Goal: Information Seeking & Learning: Find specific fact

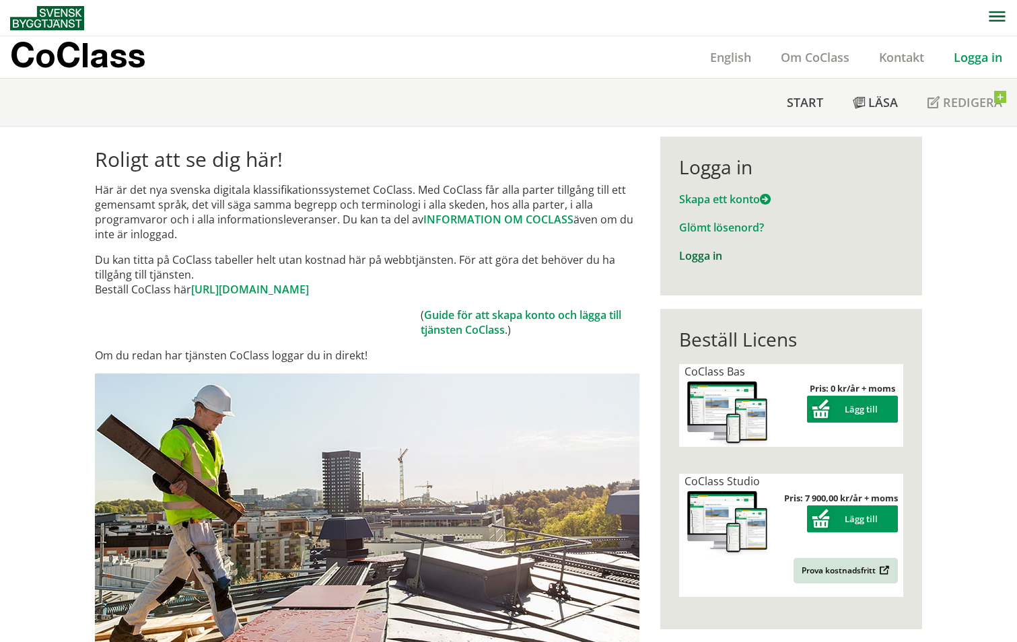
click at [694, 259] on link "Logga in" at bounding box center [700, 255] width 43 height 15
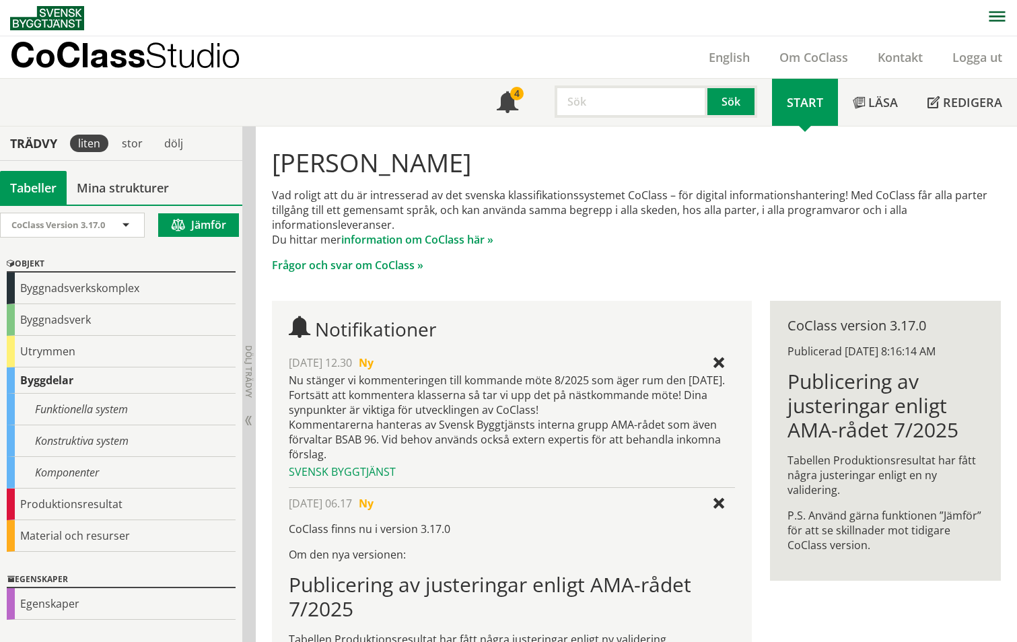
click at [597, 106] on input "text" at bounding box center [630, 101] width 153 height 32
click at [741, 97] on button "Sök" at bounding box center [732, 101] width 50 height 32
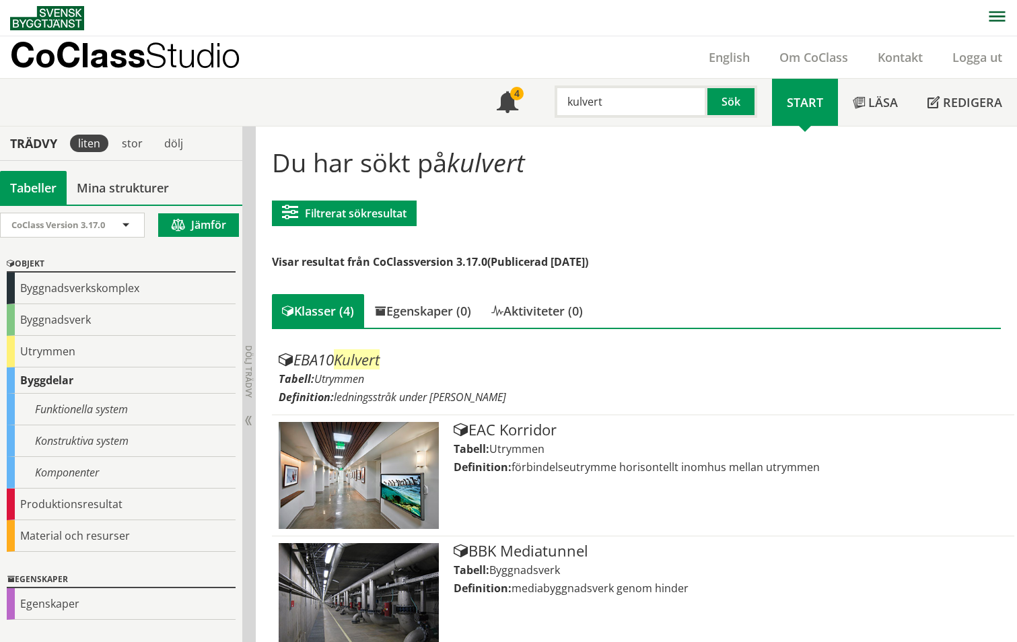
click at [621, 106] on input "kulvert" at bounding box center [630, 101] width 153 height 32
type input "k"
click at [742, 94] on button "Sök" at bounding box center [732, 101] width 50 height 32
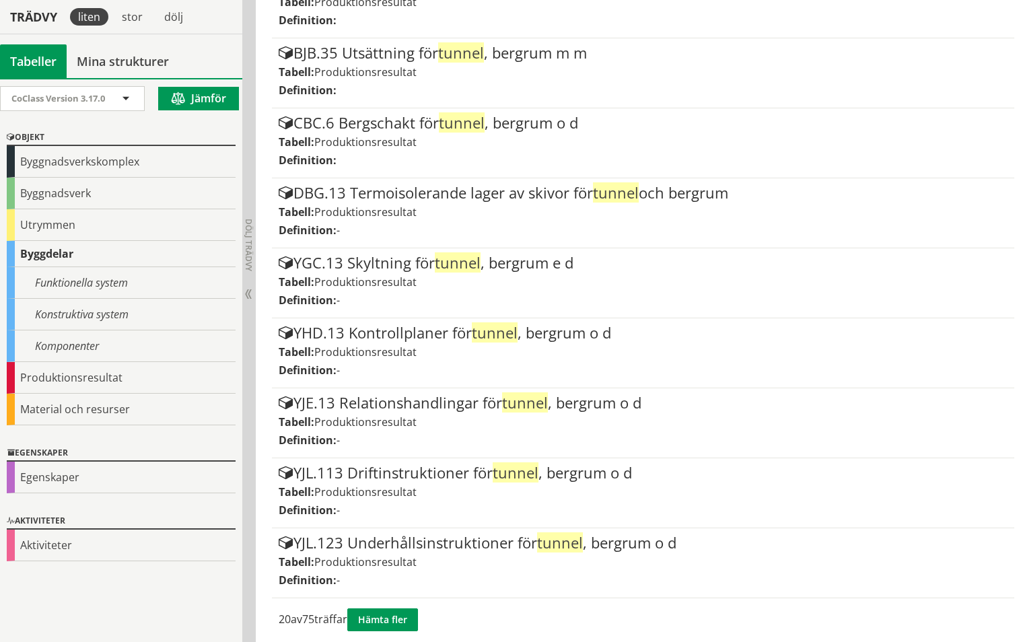
scroll to position [1153, 0]
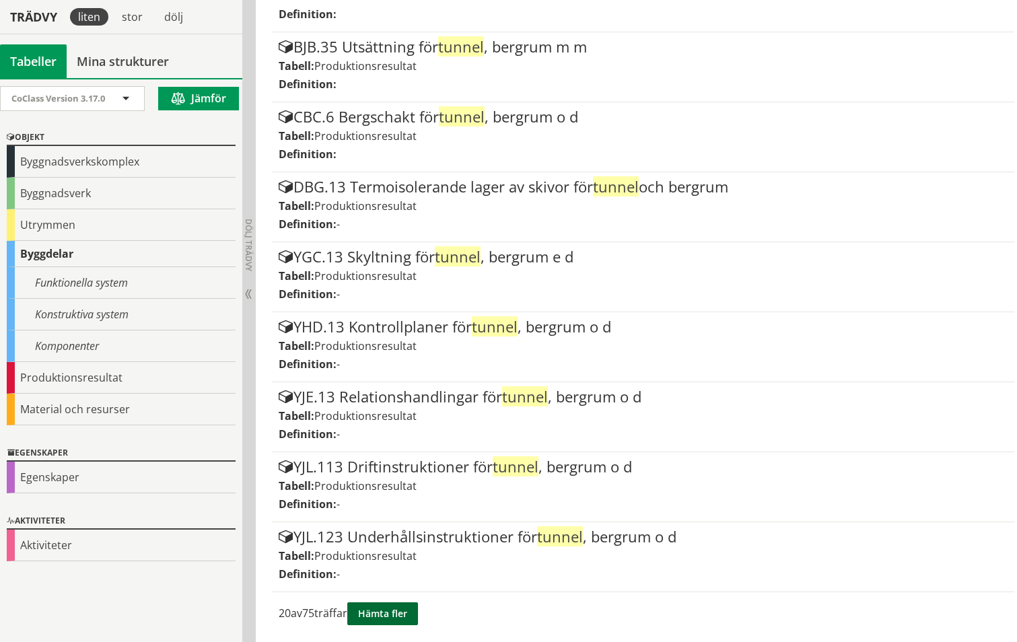
click at [405, 612] on button "Hämta fler" at bounding box center [382, 613] width 71 height 23
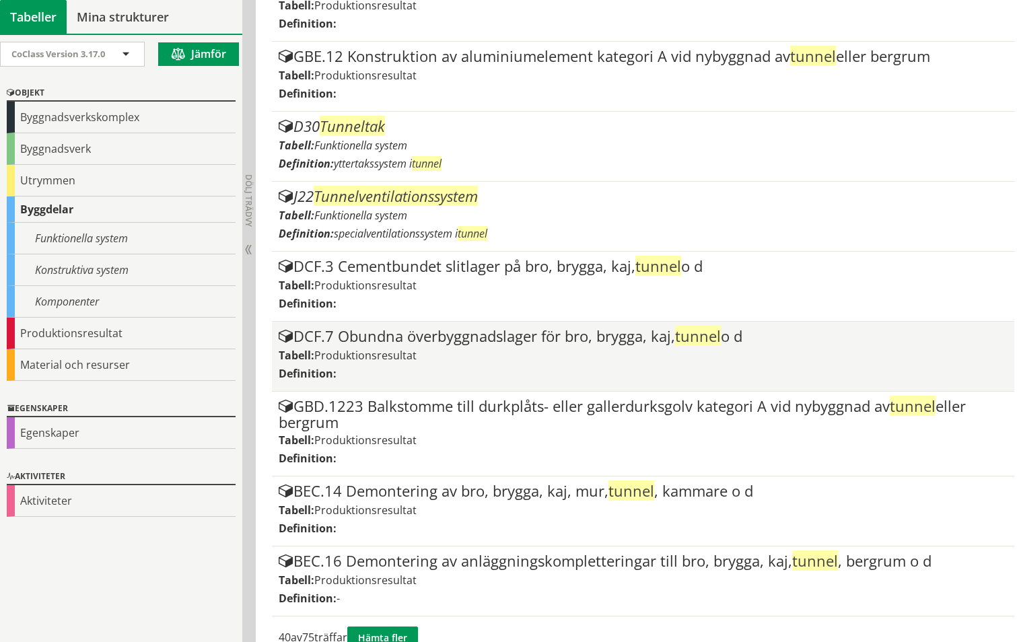
scroll to position [2567, 0]
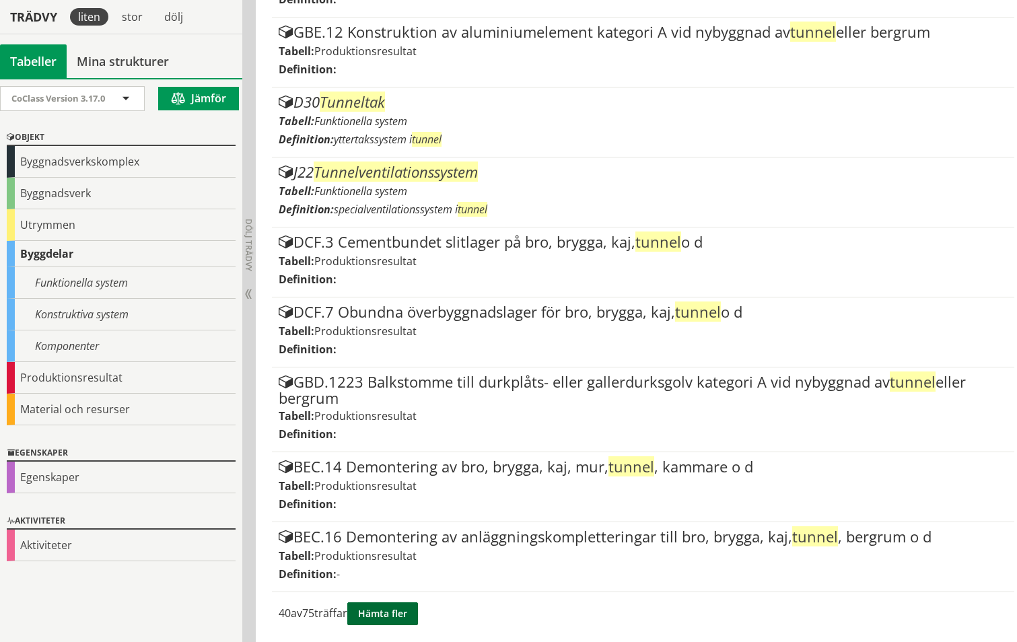
click at [407, 614] on button "Hämta fler" at bounding box center [382, 613] width 71 height 23
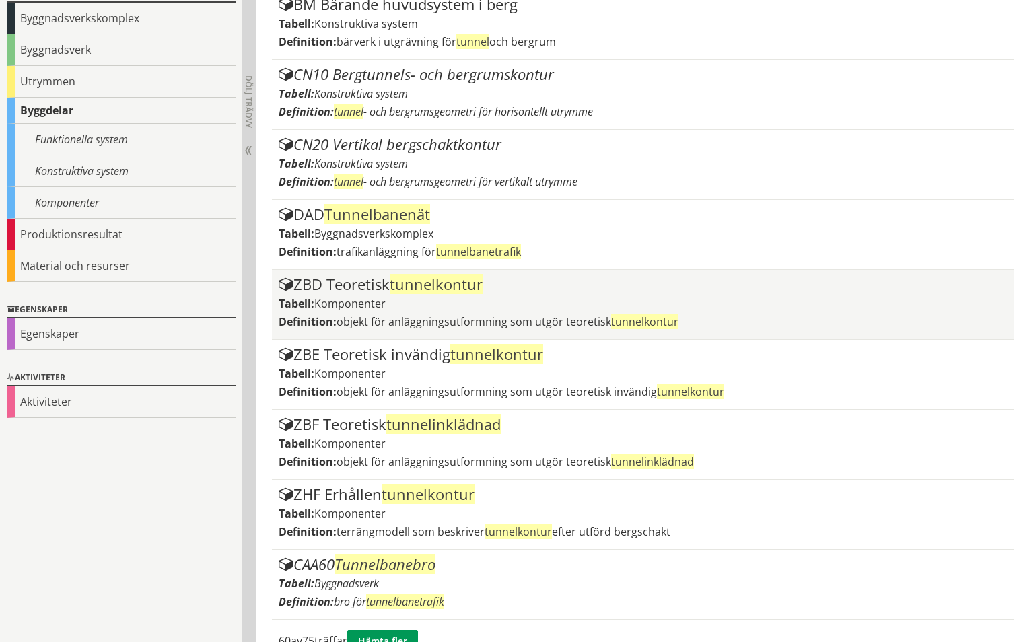
scroll to position [4069, 0]
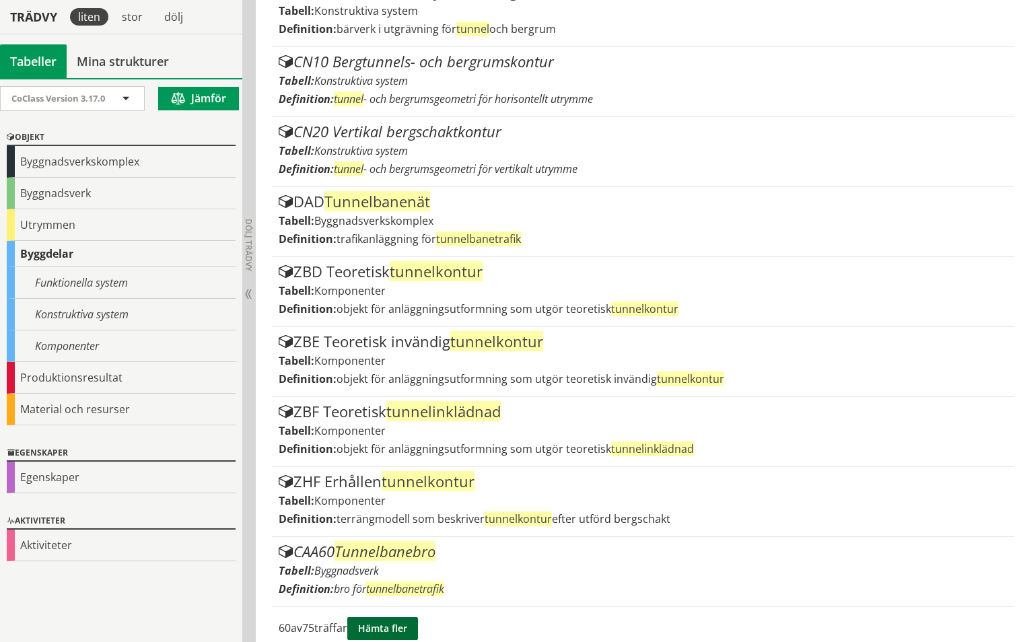
click at [396, 617] on button "Hämta fler" at bounding box center [382, 628] width 71 height 23
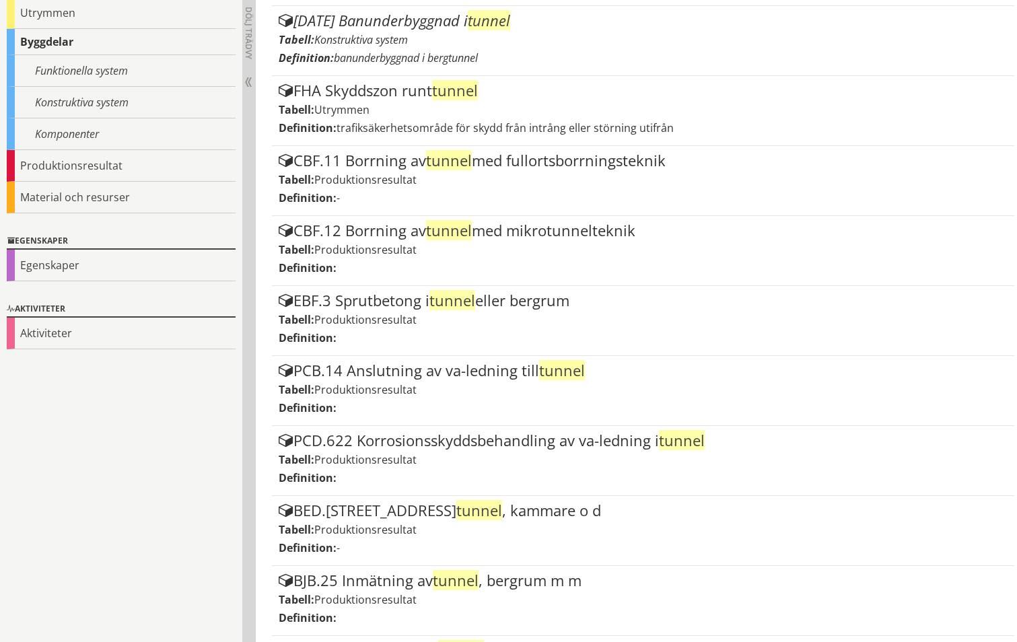
scroll to position [0, 0]
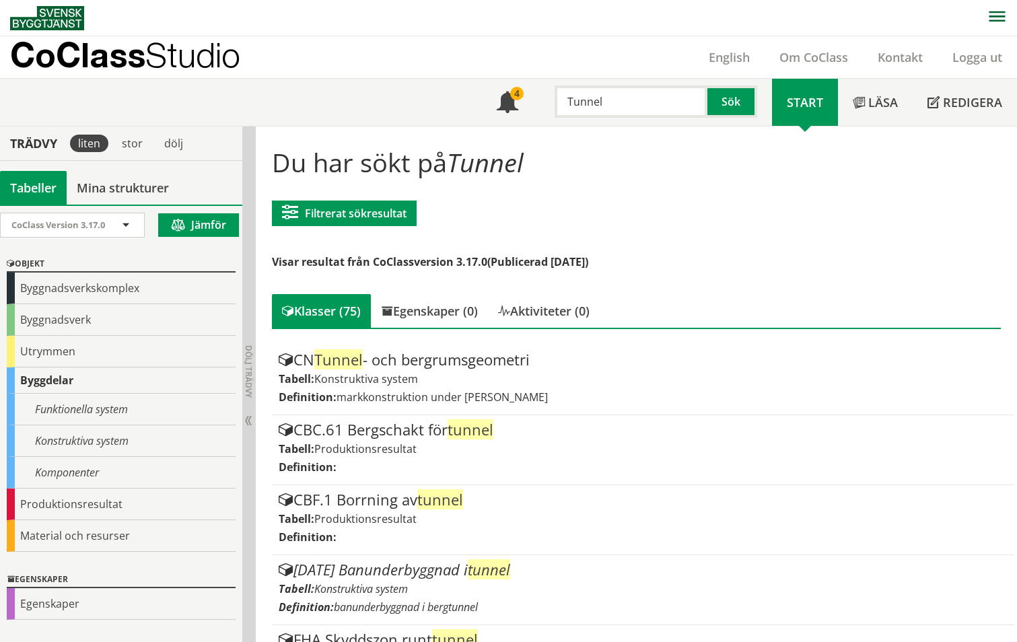
click at [638, 99] on input "Tunnel" at bounding box center [630, 101] width 153 height 32
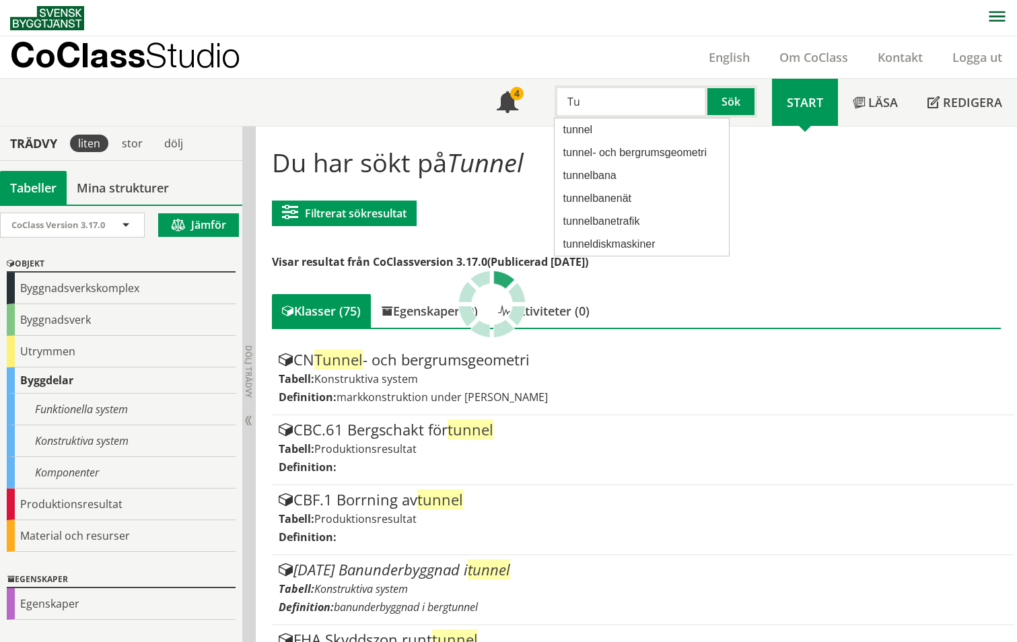
type input "T"
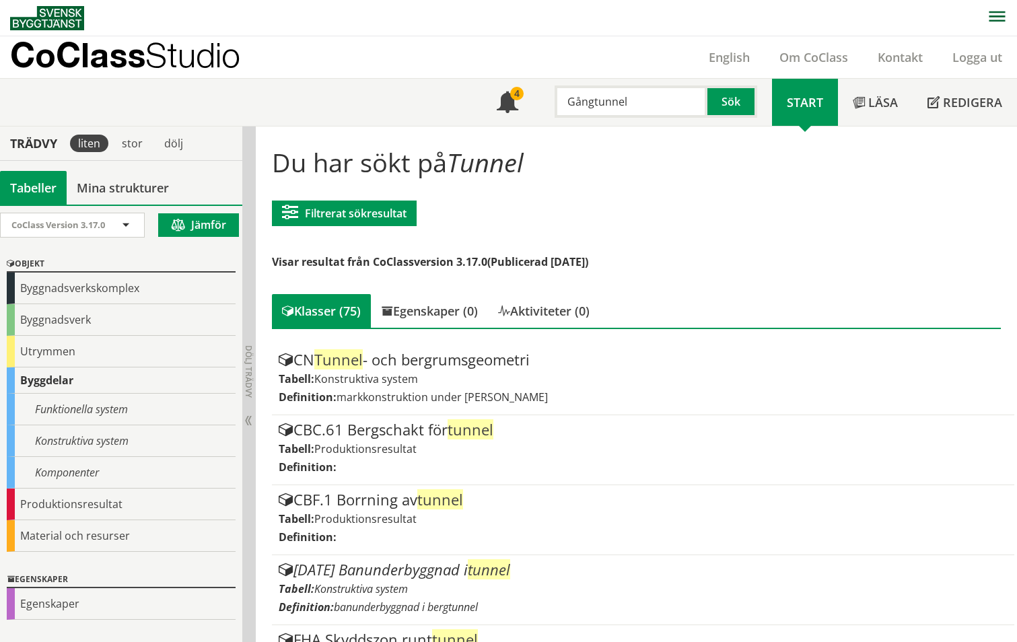
type input "Gångtunnel"
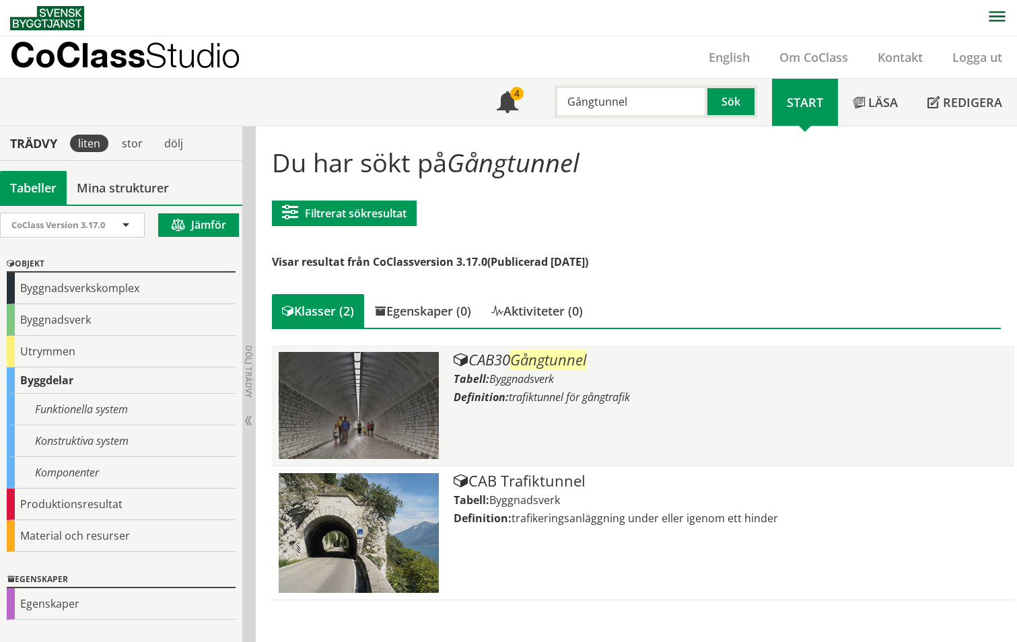
scroll to position [1, 0]
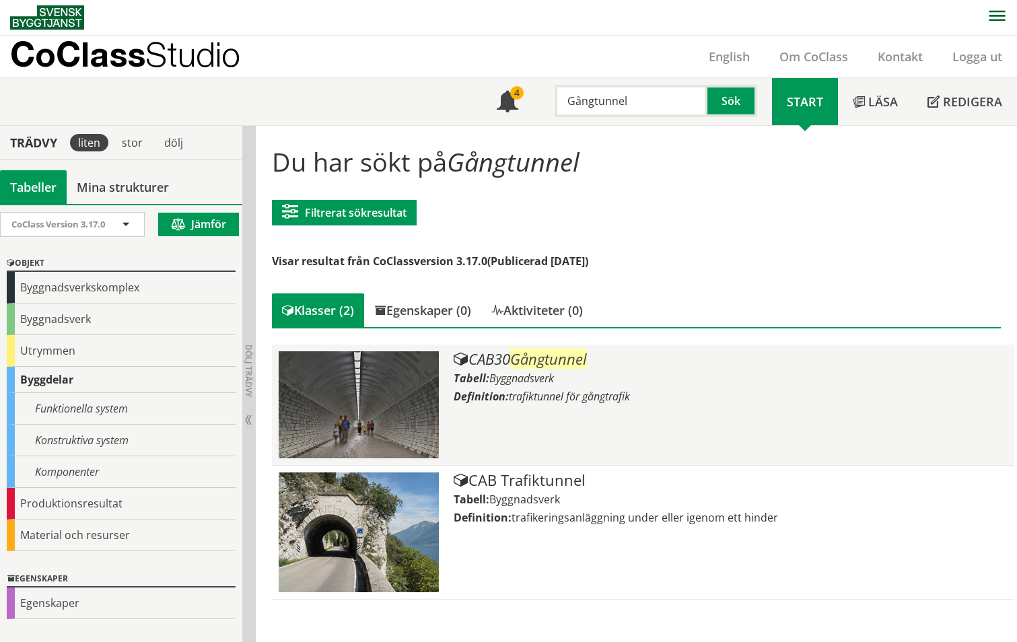
click at [484, 362] on div "CAB30 Gångtunnel" at bounding box center [731, 359] width 554 height 16
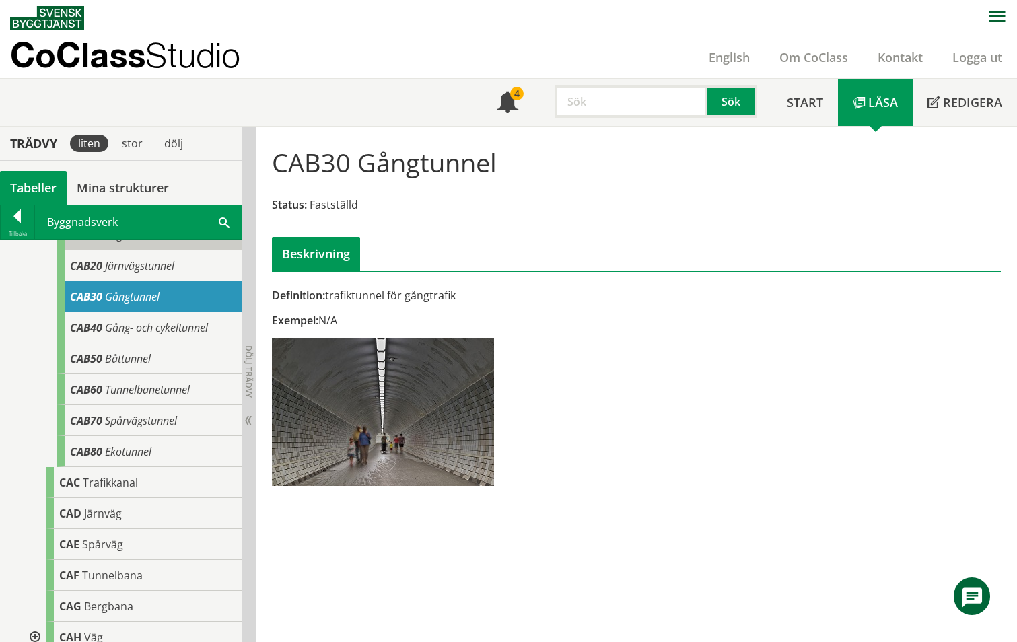
scroll to position [224, 0]
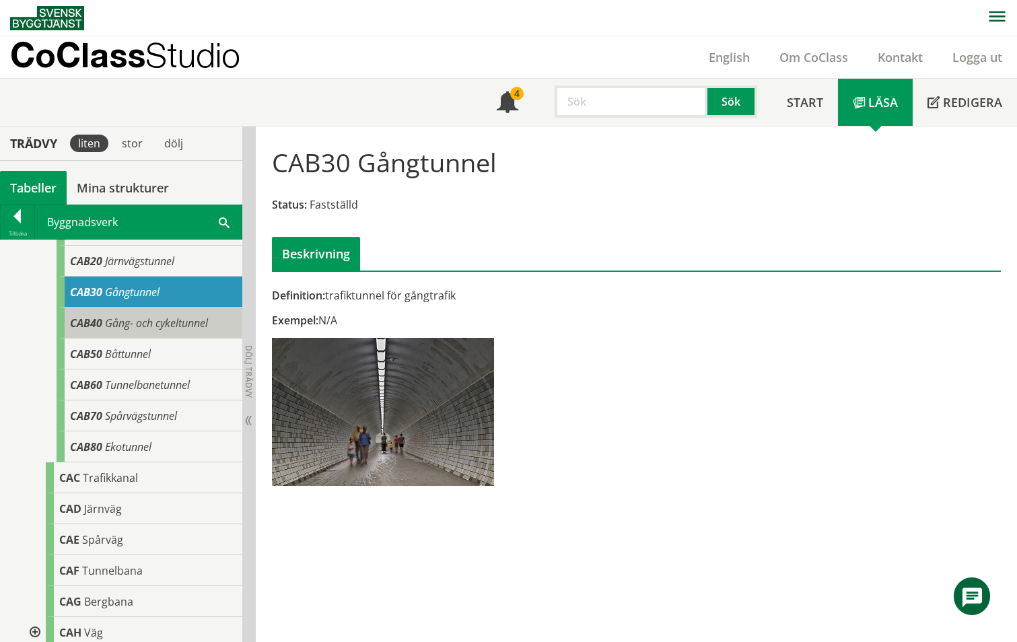
click at [94, 324] on span "CAB40" at bounding box center [86, 323] width 32 height 15
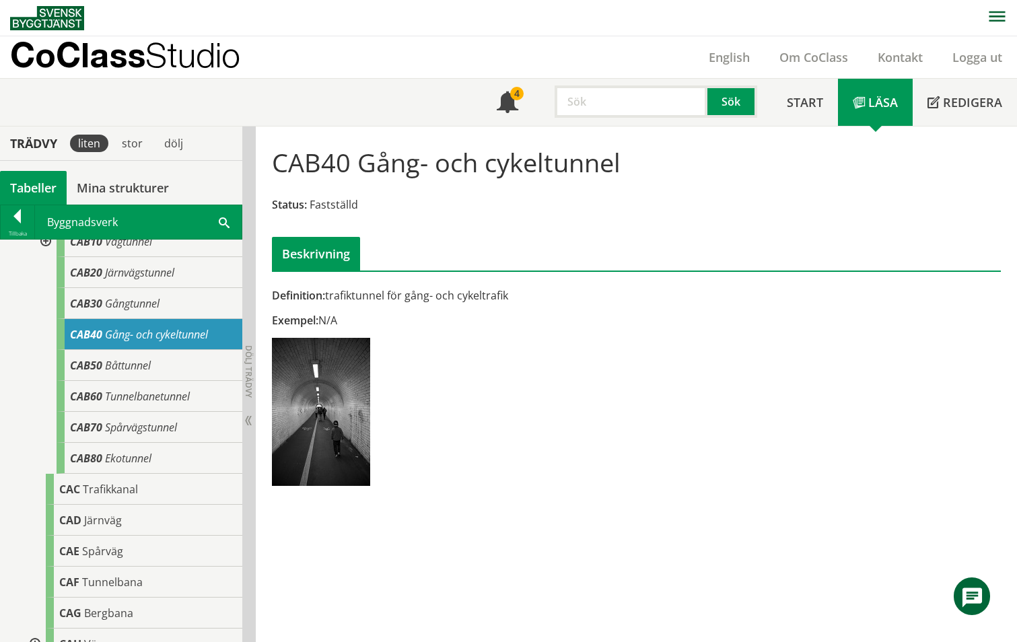
scroll to position [224, 0]
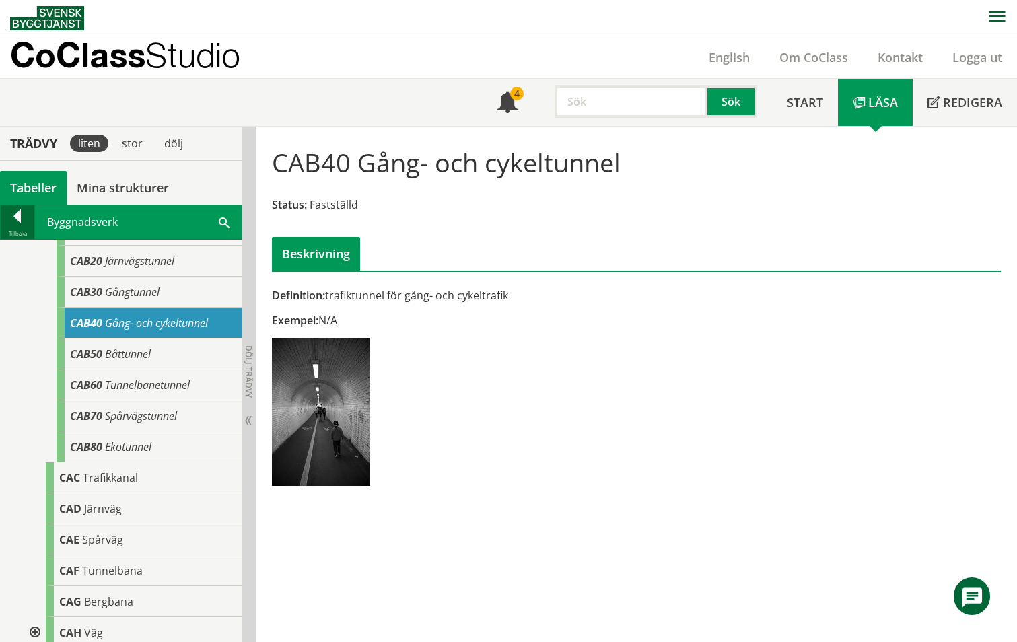
click at [20, 217] on div at bounding box center [18, 218] width 34 height 19
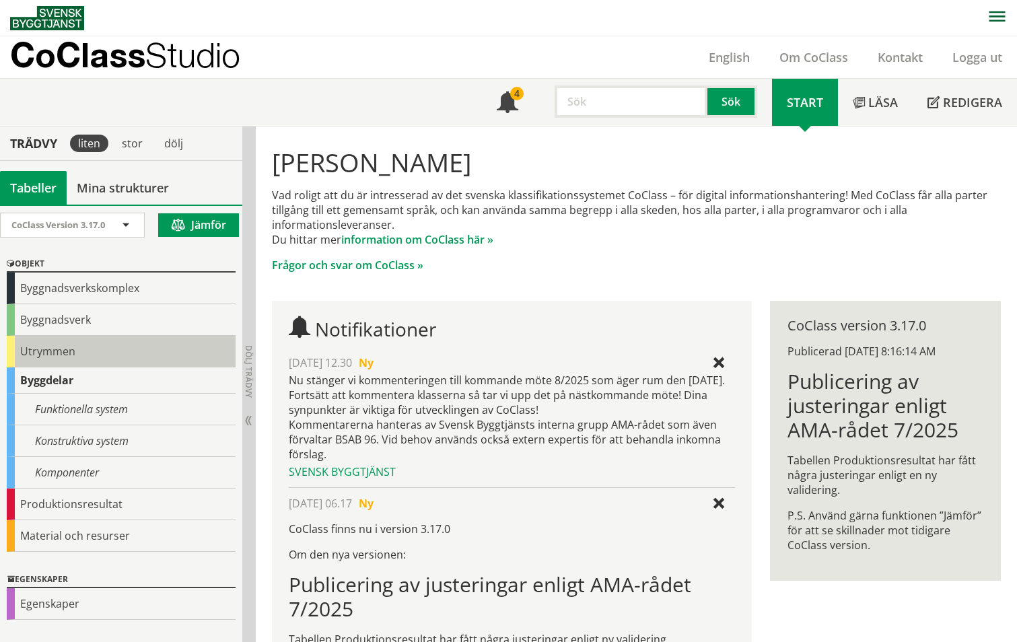
click at [51, 353] on div "Utrymmen" at bounding box center [121, 352] width 229 height 32
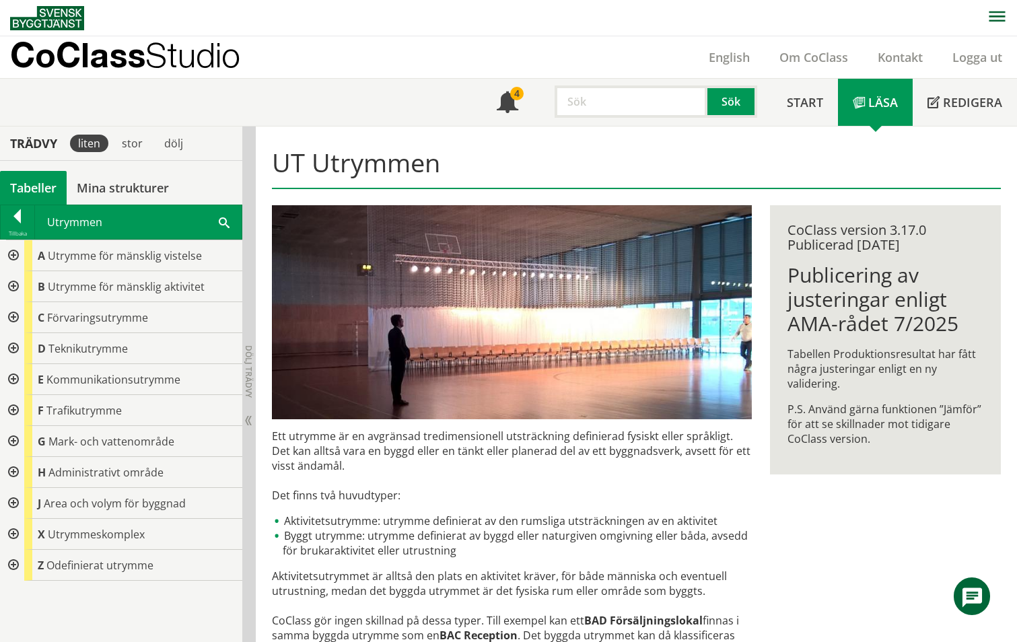
click at [13, 408] on div at bounding box center [12, 410] width 24 height 31
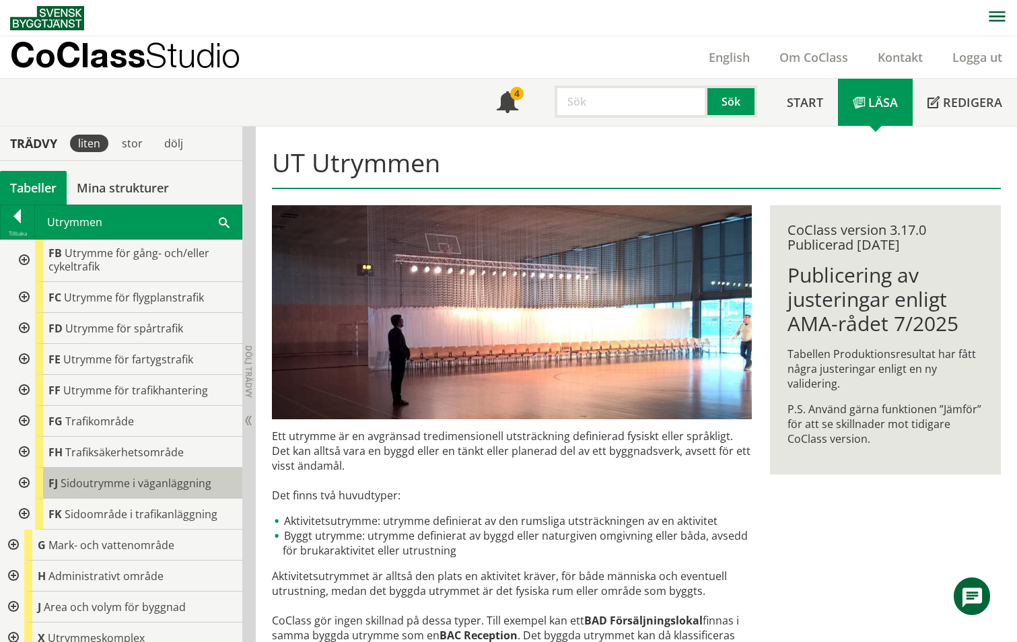
scroll to position [224, 0]
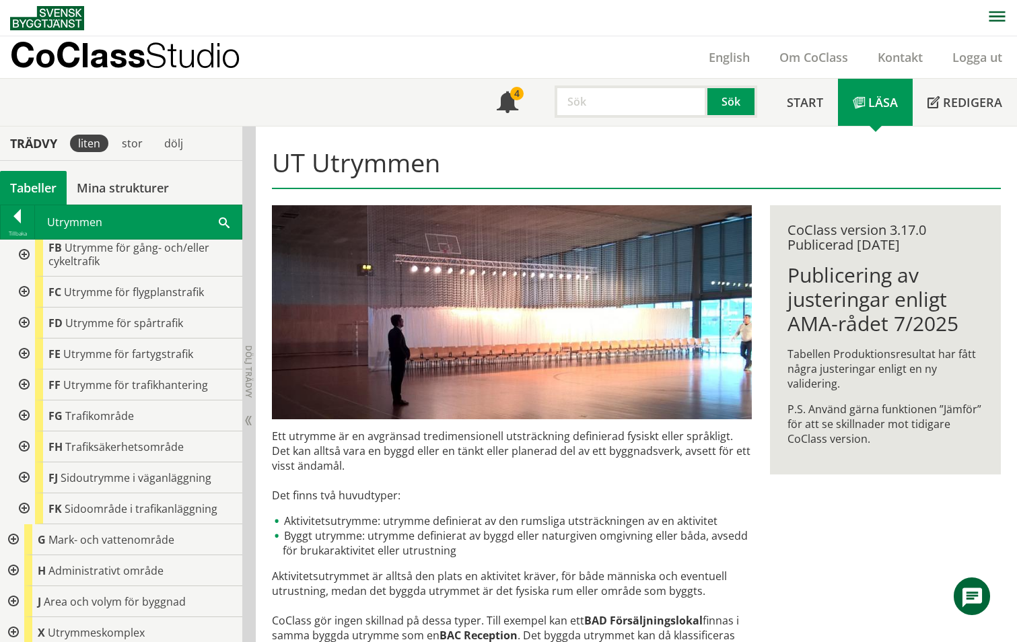
click at [26, 252] on div at bounding box center [23, 255] width 24 height 44
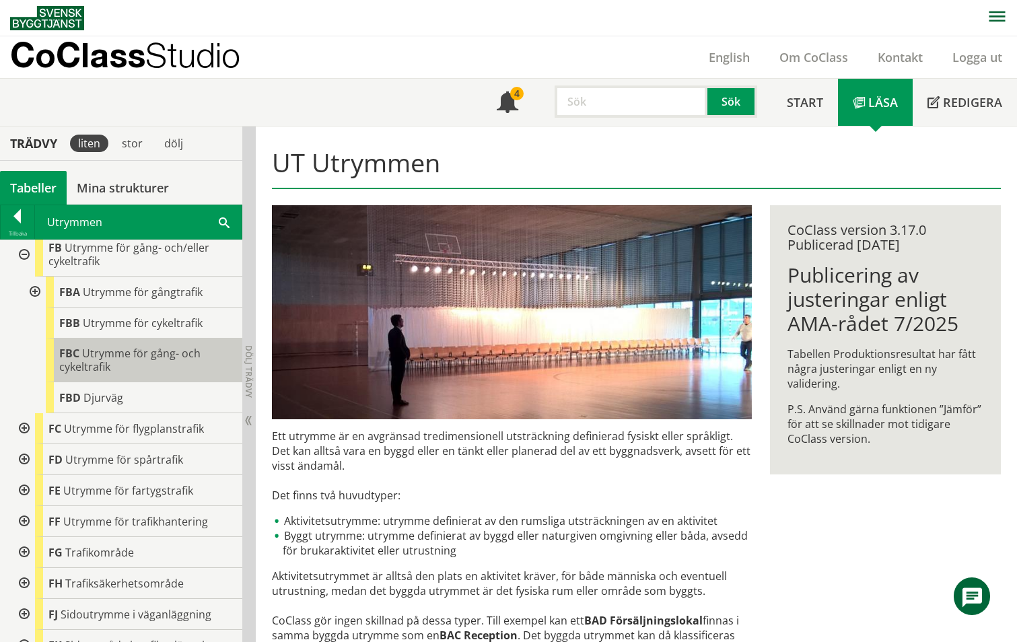
click at [97, 359] on span "Utrymme för gång- och cykeltrafik" at bounding box center [129, 360] width 141 height 28
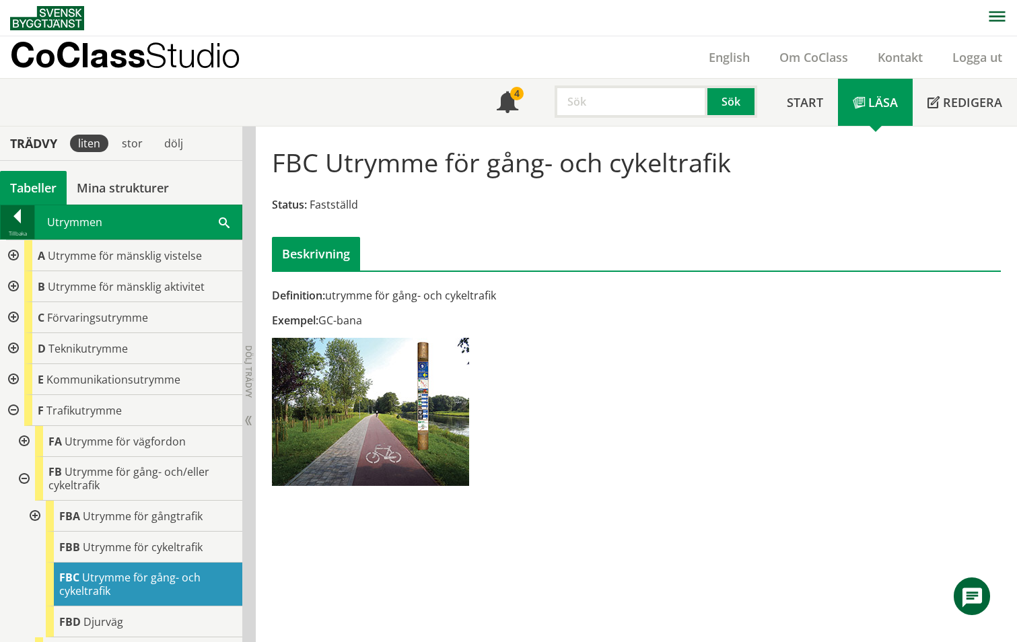
click at [26, 213] on div at bounding box center [18, 218] width 34 height 19
